Goal: Information Seeking & Learning: Understand process/instructions

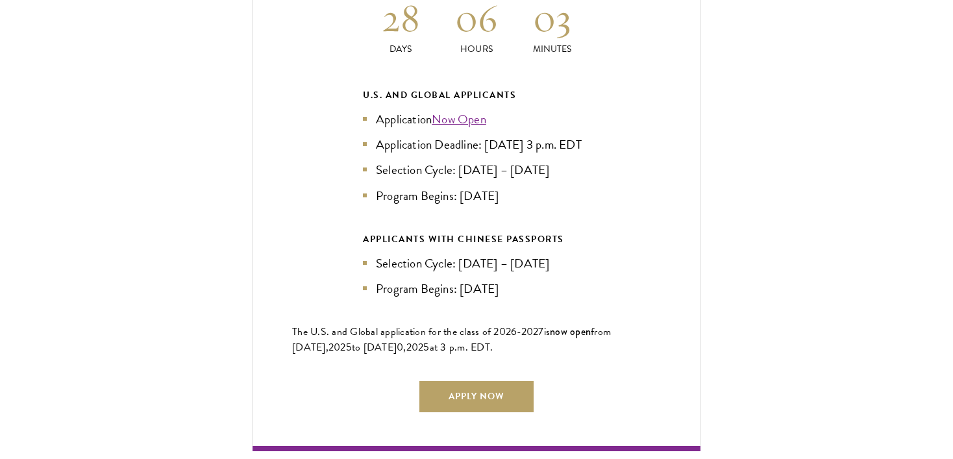
scroll to position [2920, 0]
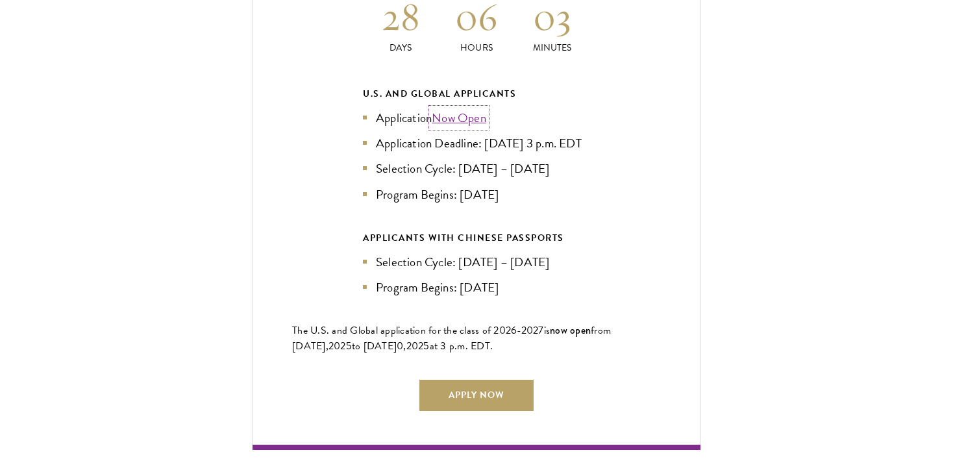
click at [467, 108] on link "Now Open" at bounding box center [459, 117] width 55 height 19
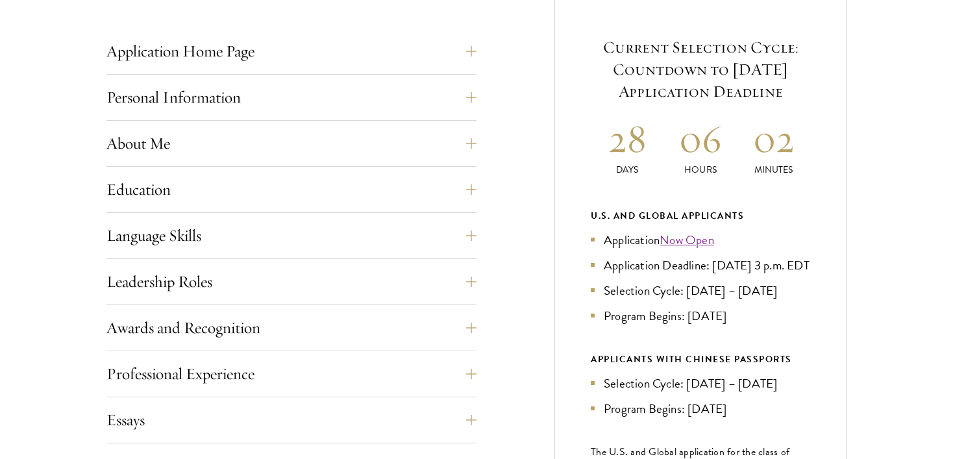
scroll to position [529, 0]
click at [467, 102] on button "Personal Information" at bounding box center [301, 96] width 370 height 31
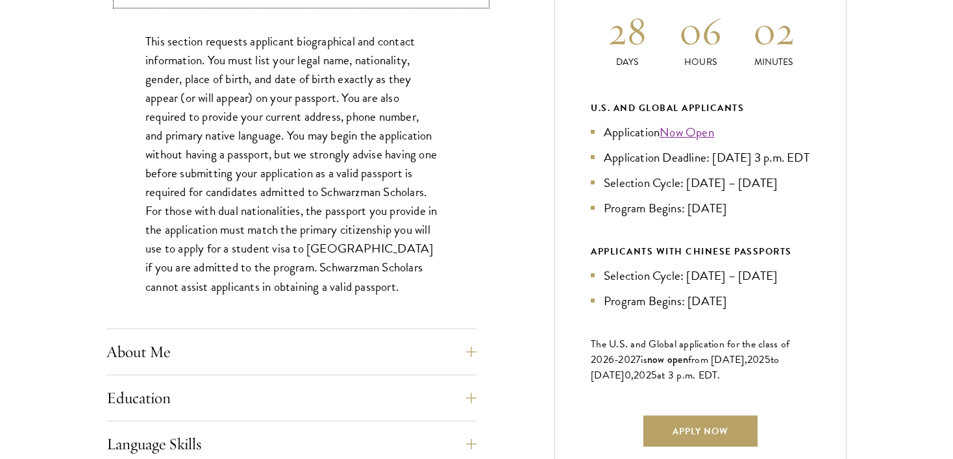
scroll to position [638, 0]
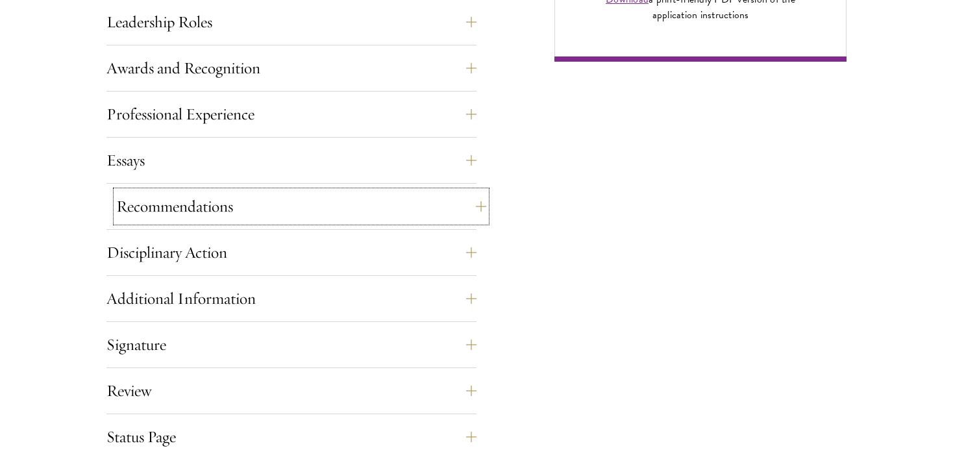
click at [465, 212] on button "Recommendations" at bounding box center [301, 206] width 370 height 31
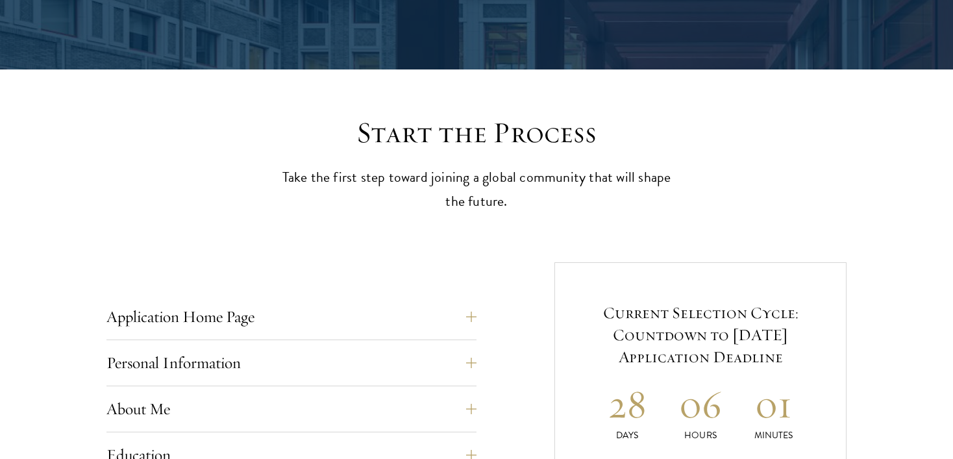
scroll to position [265, 0]
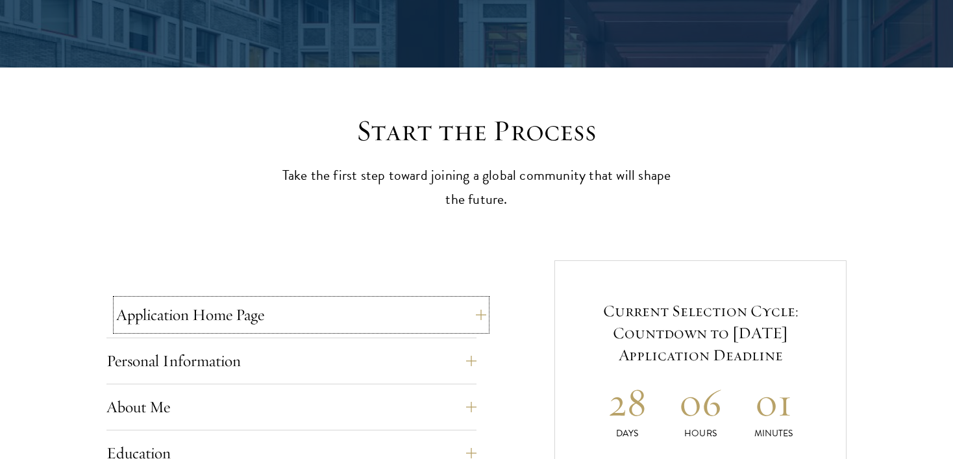
click at [433, 303] on button "Application Home Page" at bounding box center [301, 314] width 370 height 31
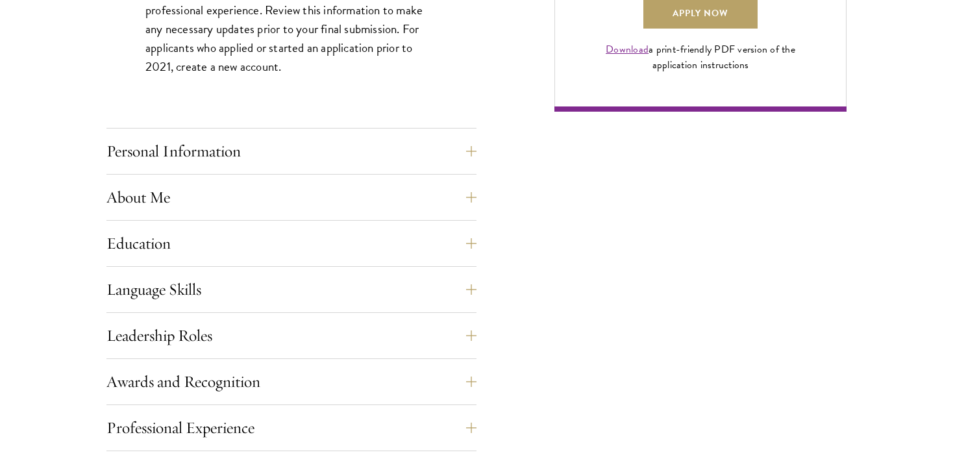
scroll to position [1055, 0]
